Goal: Task Accomplishment & Management: Use online tool/utility

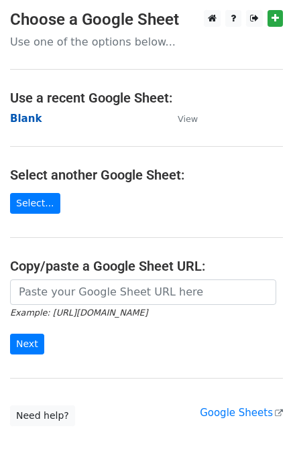
click at [13, 117] on strong "Blank" at bounding box center [25, 119] width 31 height 12
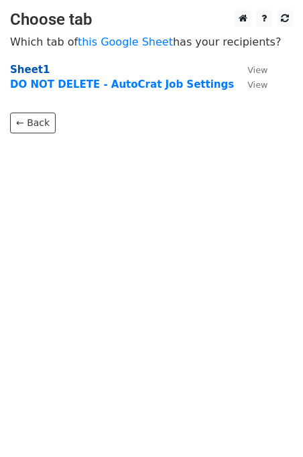
click at [22, 68] on strong "Sheet1" at bounding box center [30, 70] width 40 height 12
